Goal: Task Accomplishment & Management: Use online tool/utility

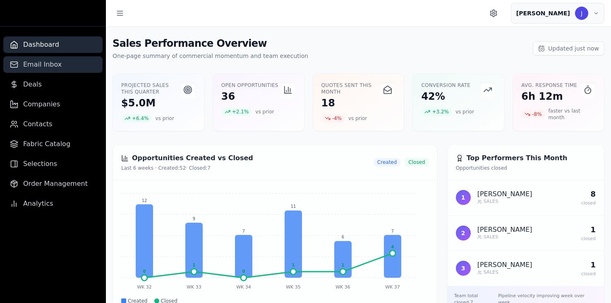
click at [41, 66] on span "Email Inbox" at bounding box center [42, 65] width 38 height 10
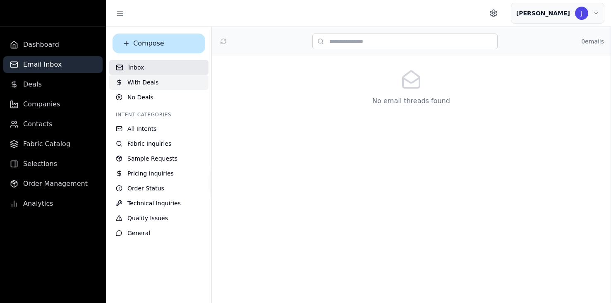
click at [177, 88] on button "With Deals" at bounding box center [158, 82] width 99 height 15
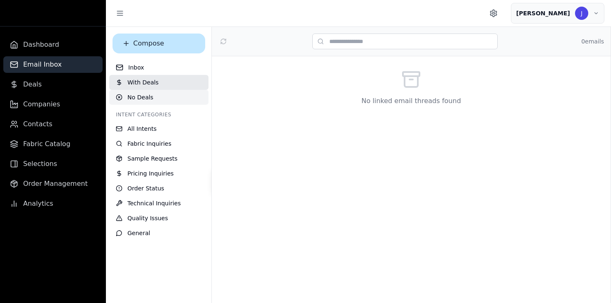
click at [175, 96] on button "No Deals" at bounding box center [158, 97] width 99 height 15
click at [185, 83] on button "With Deals 34" at bounding box center [158, 82] width 99 height 15
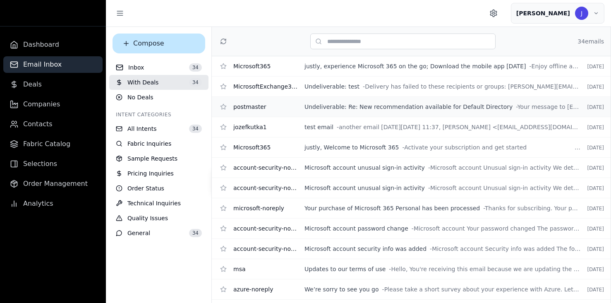
click at [422, 113] on div "postmaster Undeliverable: Re: New recommendation available for Default Director…" at bounding box center [411, 107] width 399 height 20
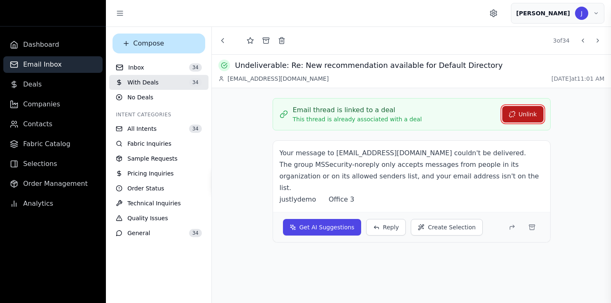
click at [525, 112] on button "Unlink" at bounding box center [522, 114] width 41 height 17
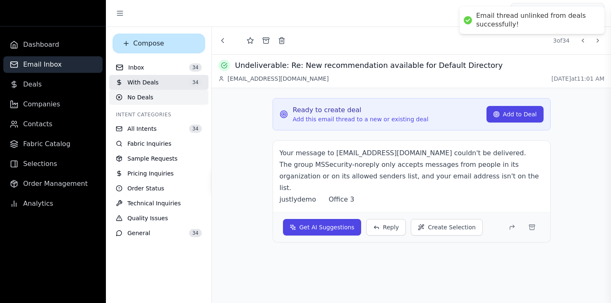
click at [175, 94] on button "No Deals" at bounding box center [158, 97] width 99 height 15
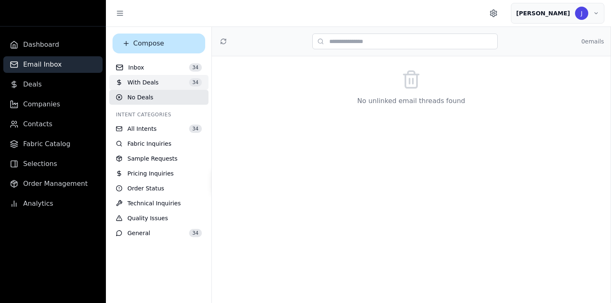
click at [166, 83] on button "With Deals 34" at bounding box center [158, 82] width 99 height 15
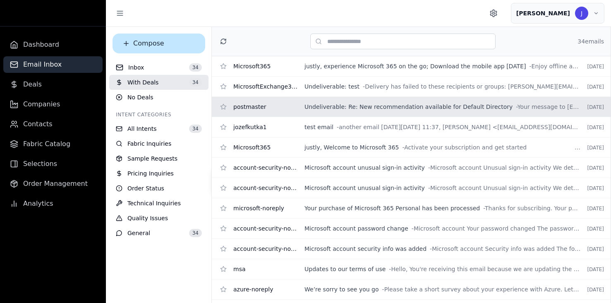
click at [224, 40] on icon at bounding box center [223, 41] width 7 height 7
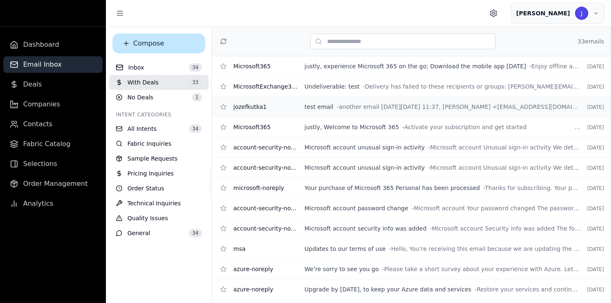
click at [347, 104] on span "- another email [DATE][DATE] 11:37, [PERSON_NAME] <[EMAIL_ADDRESS][DOMAIN_NAME]…" at bounding box center [459, 107] width 244 height 8
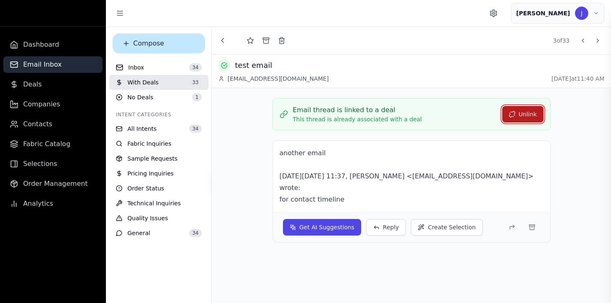
click at [528, 110] on button "Unlink" at bounding box center [522, 114] width 41 height 17
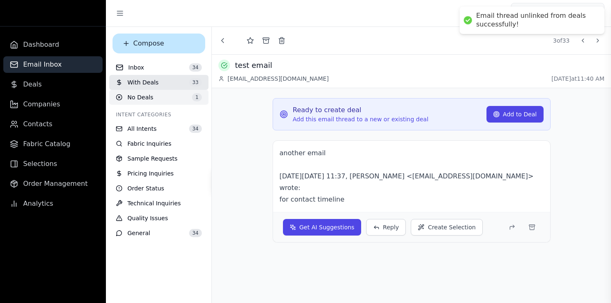
click at [142, 97] on span "No Deals" at bounding box center [140, 97] width 26 height 8
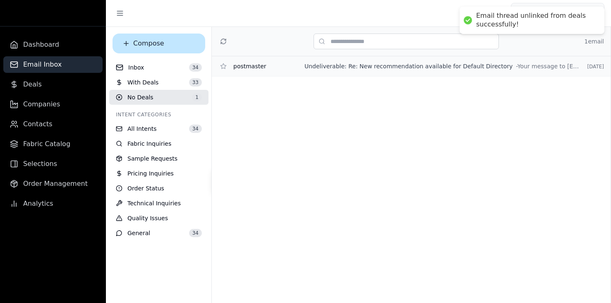
click at [365, 67] on span "Undeliverable: Re: New recommendation available for Default Directory" at bounding box center [409, 66] width 208 height 8
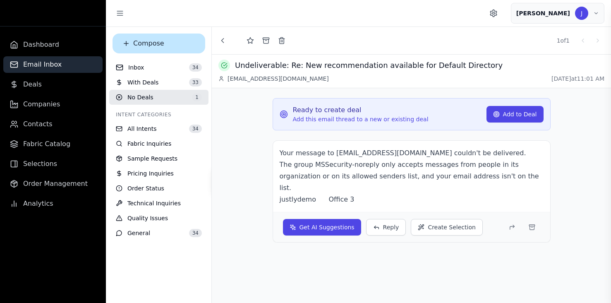
click at [509, 122] on div "Ready to create deal Add this email thread to a new or existing deal Add to Deal" at bounding box center [412, 114] width 264 height 18
click at [512, 113] on button "Add to Deal" at bounding box center [515, 114] width 57 height 17
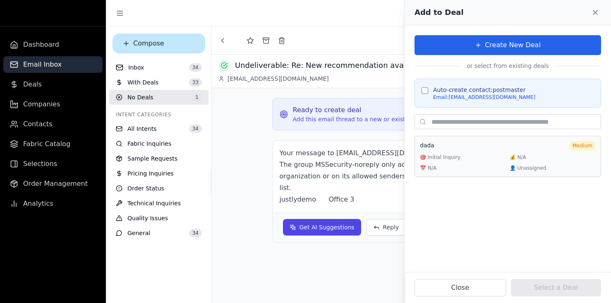
click at [538, 154] on div "💰 N/A" at bounding box center [553, 157] width 86 height 7
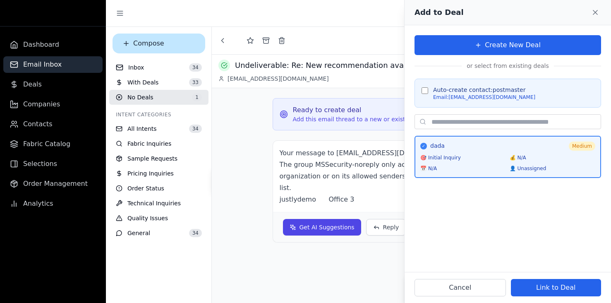
click at [519, 154] on div "✓ dada Medium 🎯 Initial Inquiry 💰 N/A 📅 N/A 👤 Unassigned" at bounding box center [508, 157] width 187 height 42
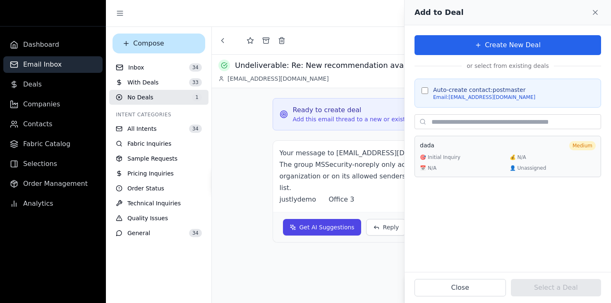
click at [461, 154] on div "🎯 Initial Inquiry" at bounding box center [463, 157] width 86 height 7
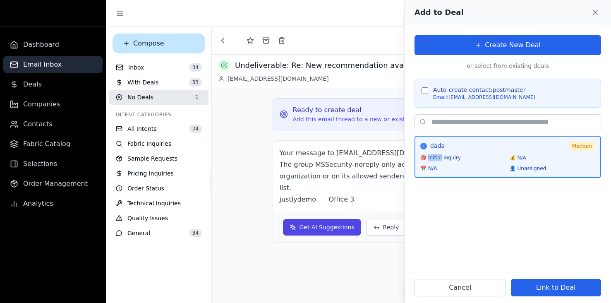
click at [461, 154] on div "🎯 Initial Inquiry" at bounding box center [463, 157] width 86 height 7
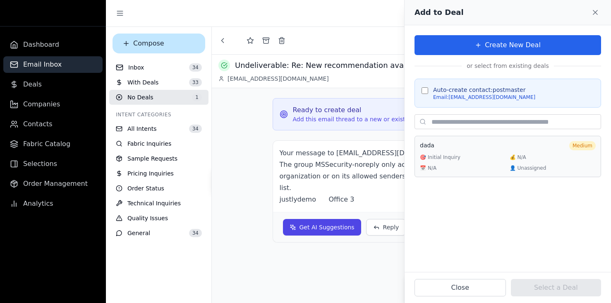
click at [497, 157] on div "🎯 Initial Inquiry" at bounding box center [463, 157] width 86 height 7
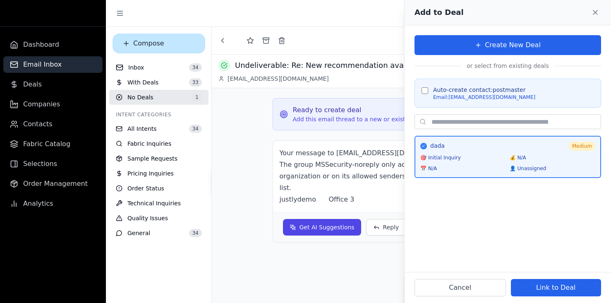
click at [497, 157] on div "🎯 Initial Inquiry" at bounding box center [463, 157] width 86 height 7
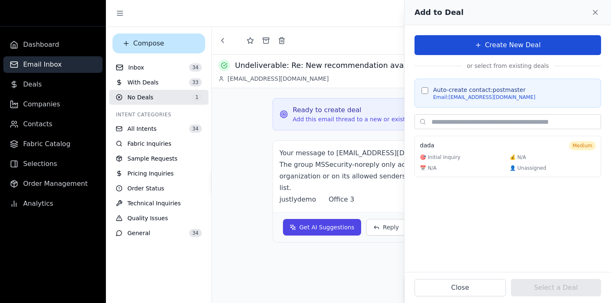
click at [497, 50] on button "Create New Deal" at bounding box center [508, 45] width 187 height 20
select select "**********"
select select "******"
select select "*****"
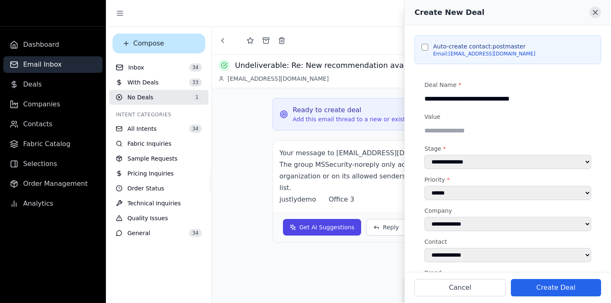
click at [595, 15] on icon at bounding box center [595, 12] width 8 height 8
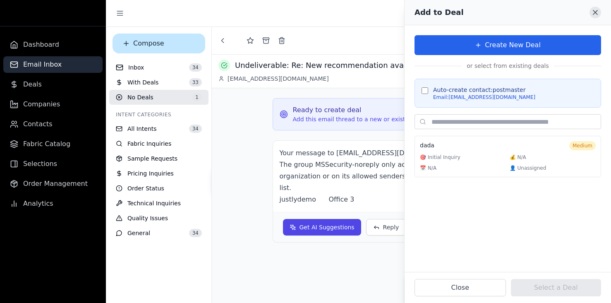
click at [592, 8] on button at bounding box center [596, 13] width 12 height 12
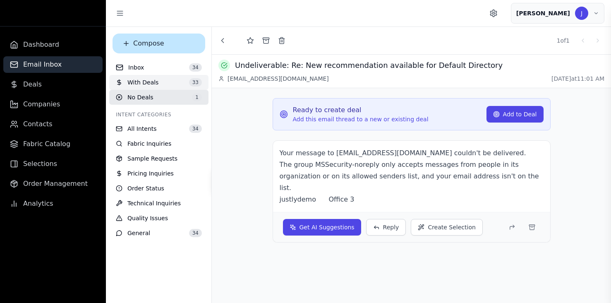
click at [164, 77] on button "With Deals 33" at bounding box center [158, 82] width 99 height 15
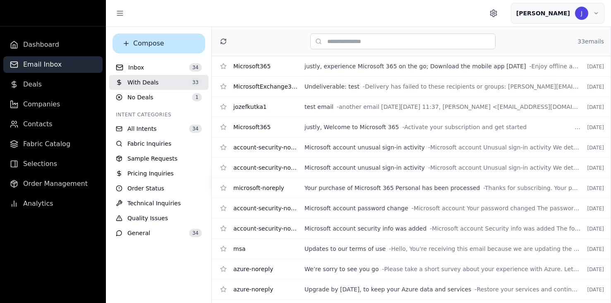
click at [226, 43] on icon at bounding box center [223, 42] width 5 height 2
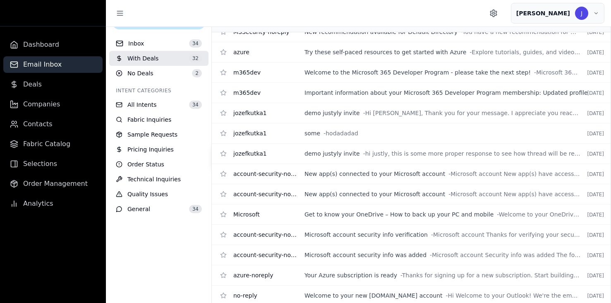
scroll to position [26, 0]
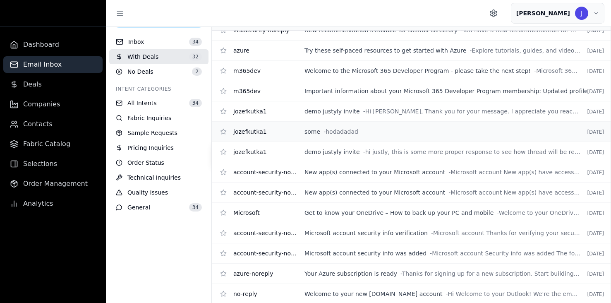
click at [335, 129] on span "- hodadadad" at bounding box center [341, 131] width 35 height 8
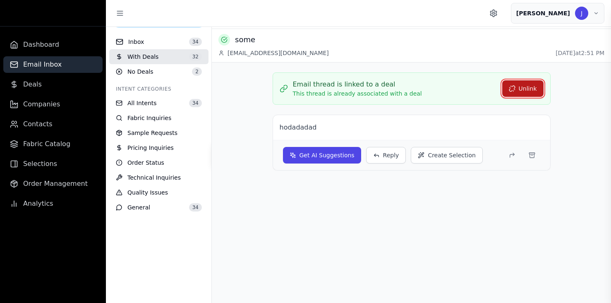
click at [531, 90] on button "Unlink" at bounding box center [522, 88] width 41 height 17
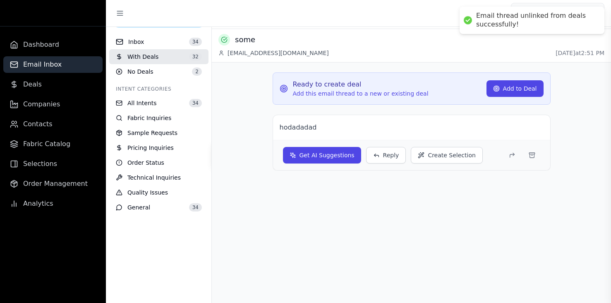
click at [582, 78] on div "Ready to create deal Add this email thread to a new or existing deal Add to Dea…" at bounding box center [411, 121] width 399 height 118
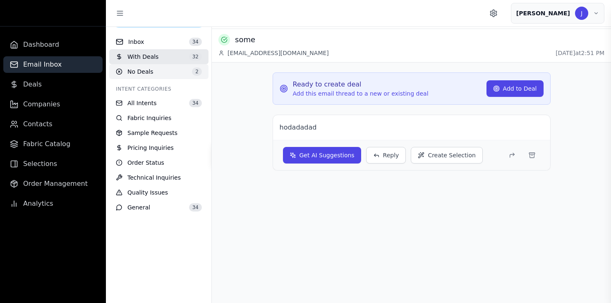
click at [162, 73] on button "No Deals 2" at bounding box center [158, 71] width 99 height 15
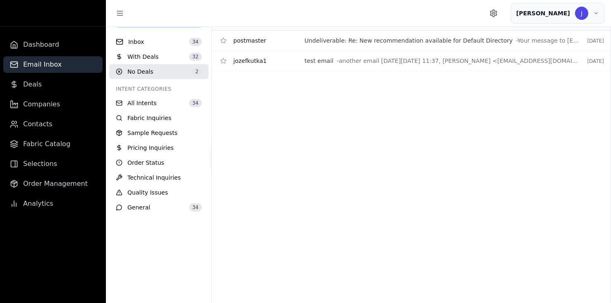
scroll to position [0, 0]
